Goal: Information Seeking & Learning: Learn about a topic

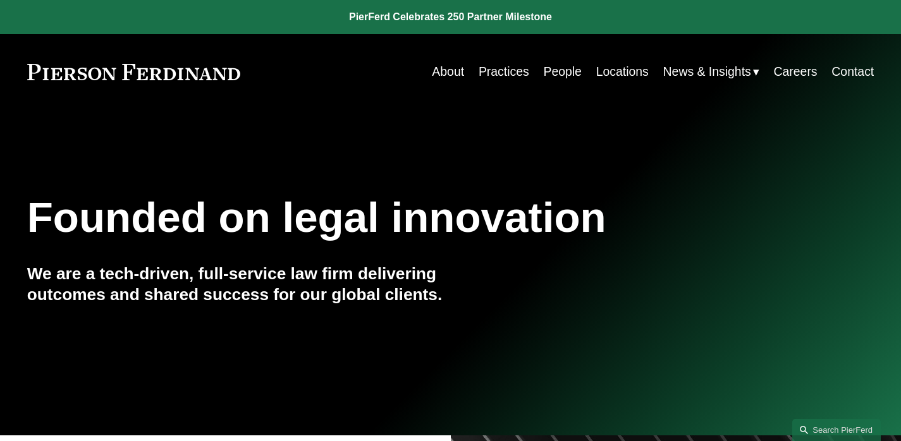
click at [0, 0] on span "News" at bounding box center [0, 0] width 0 height 0
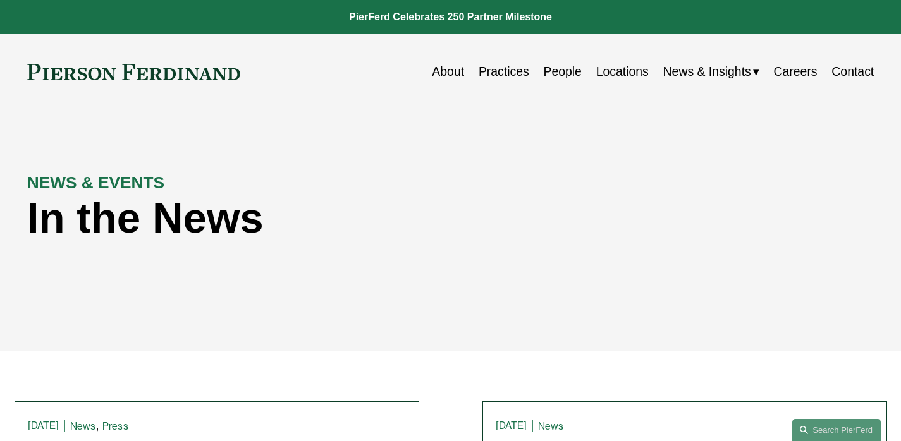
scroll to position [190, 0]
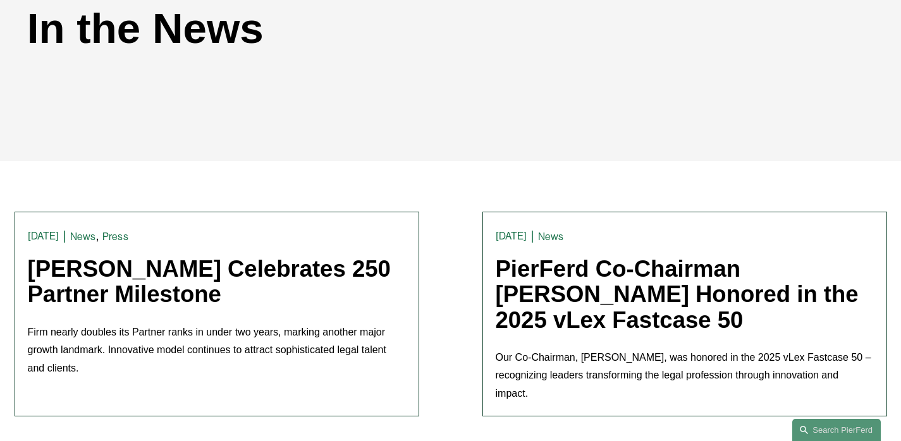
click at [157, 290] on link "[PERSON_NAME] Celebrates 250 Partner Milestone" at bounding box center [209, 281] width 363 height 51
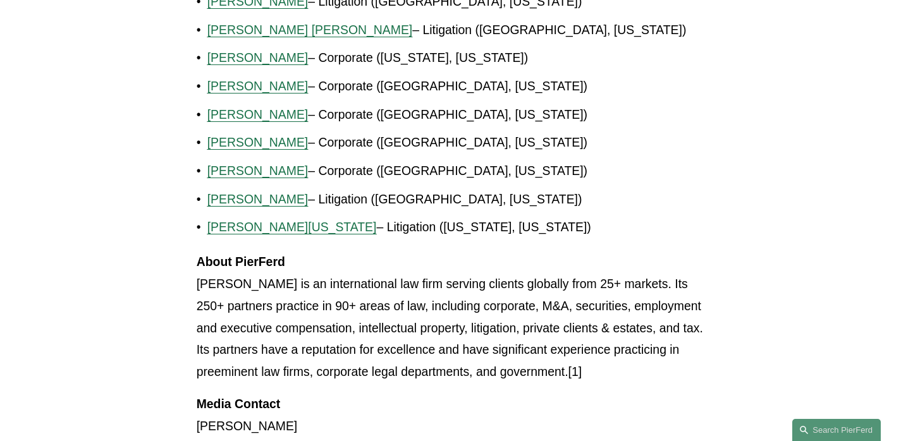
scroll to position [1361, 0]
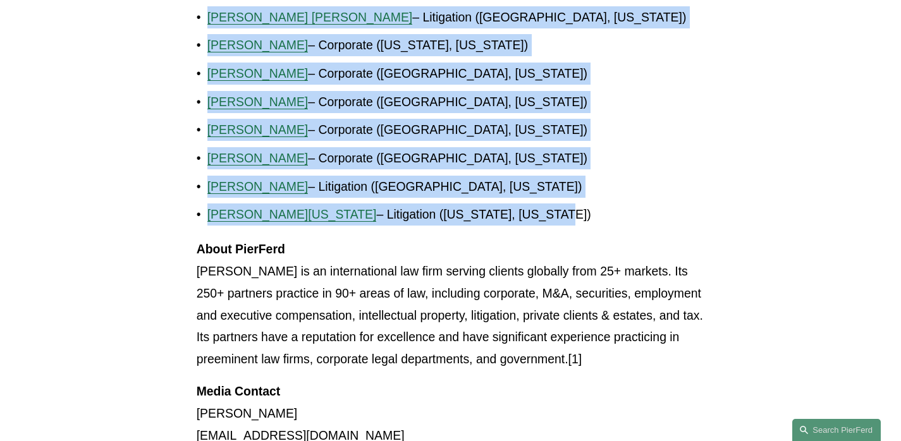
drag, startPoint x: 187, startPoint y: 256, endPoint x: 580, endPoint y: 152, distance: 405.9
copy div "Pierson Ferdinand Celebrates 250 Partner Milestone News Press Aug 20 Written By…"
